Goal: Transaction & Acquisition: Subscribe to service/newsletter

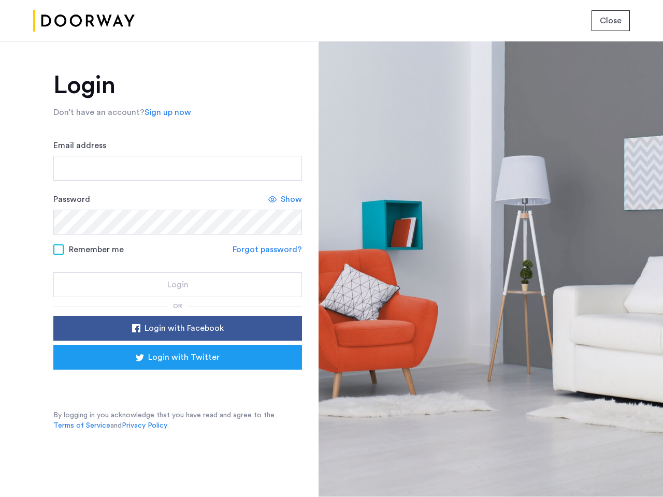
click at [611, 21] on span "Close" at bounding box center [611, 21] width 22 height 12
click at [165, 112] on link "Sign up now" at bounding box center [168, 112] width 47 height 12
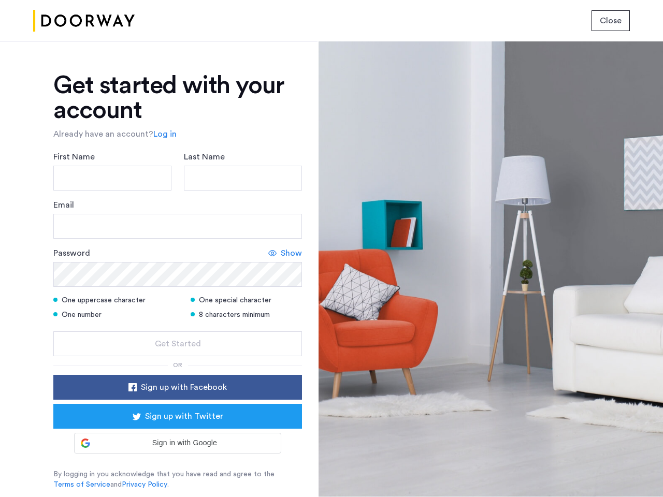
click at [285, 199] on div "Email" at bounding box center [177, 219] width 249 height 40
click at [269, 250] on icon at bounding box center [272, 253] width 8 height 8
click at [178, 328] on form "First Name Last Name Email Password Hide One uppercase character One special ch…" at bounding box center [177, 254] width 249 height 206
click at [178, 357] on div "Get started with your account Already have an account? Log in First Name Last N…" at bounding box center [177, 281] width 249 height 417
